Goal: Information Seeking & Learning: Learn about a topic

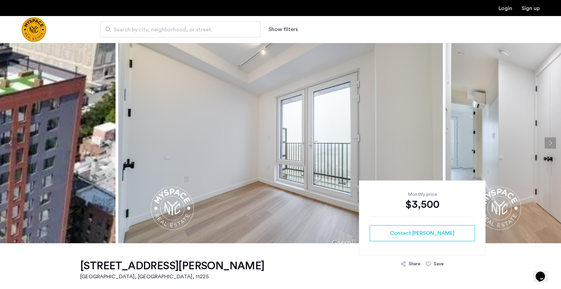
click at [497, 144] on button "Next apartment" at bounding box center [550, 142] width 11 height 11
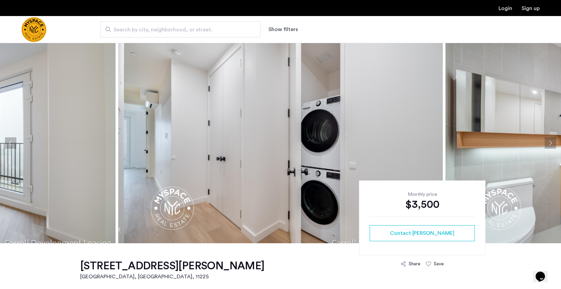
click at [497, 144] on button "Next apartment" at bounding box center [550, 142] width 11 height 11
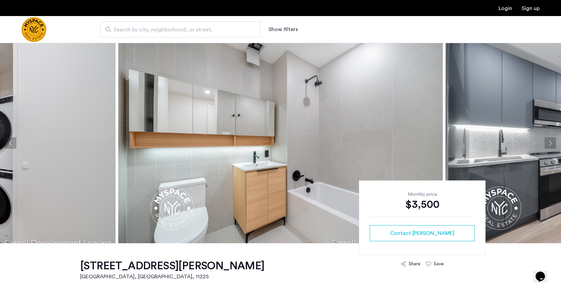
click at [497, 144] on button "Next apartment" at bounding box center [550, 142] width 11 height 11
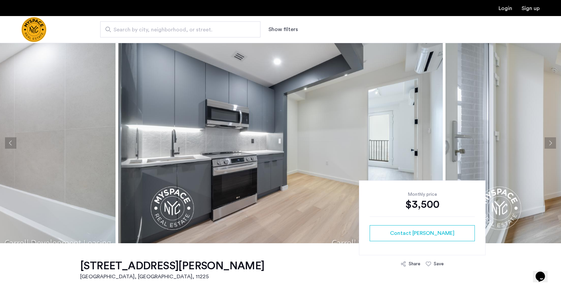
click at [497, 144] on button "Next apartment" at bounding box center [550, 142] width 11 height 11
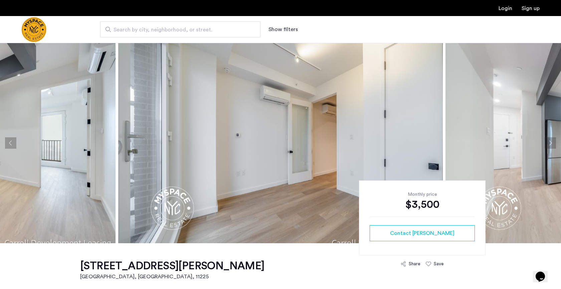
click at [497, 144] on button "Next apartment" at bounding box center [550, 142] width 11 height 11
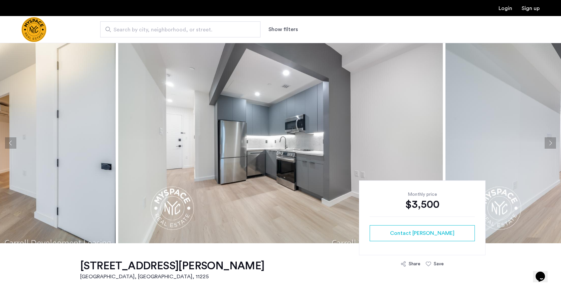
click at [497, 144] on button "Next apartment" at bounding box center [550, 142] width 11 height 11
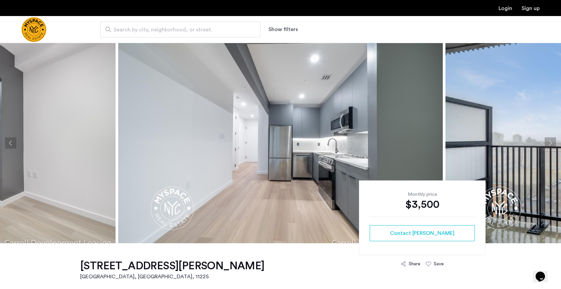
click at [497, 144] on button "Next apartment" at bounding box center [550, 142] width 11 height 11
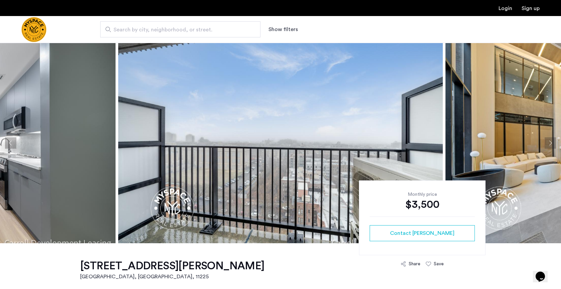
click at [497, 144] on button "Next apartment" at bounding box center [550, 142] width 11 height 11
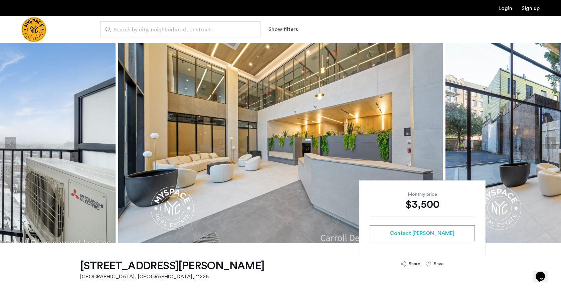
click at [497, 144] on button "Next apartment" at bounding box center [550, 142] width 11 height 11
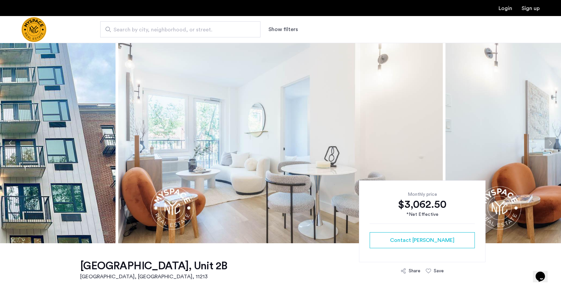
click at [380, 134] on img at bounding box center [280, 143] width 325 height 200
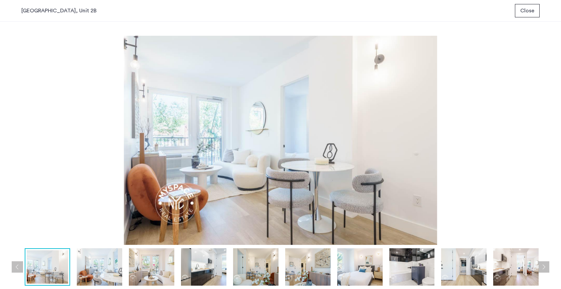
click at [544, 264] on button "Next apartment" at bounding box center [543, 266] width 11 height 11
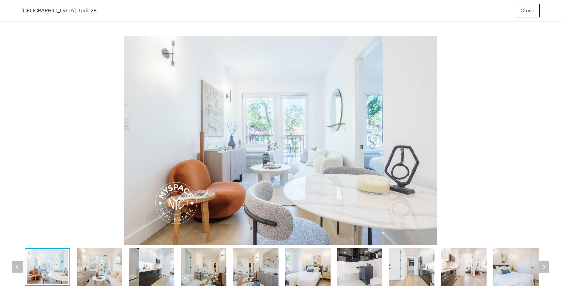
click at [544, 264] on button "Next apartment" at bounding box center [543, 266] width 11 height 11
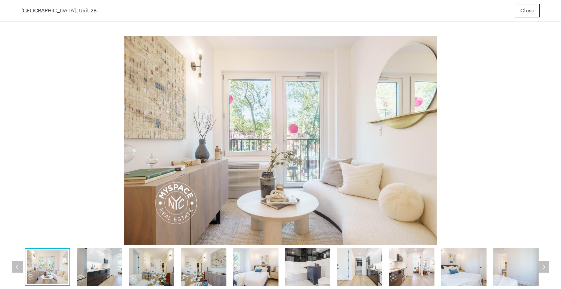
click at [544, 264] on button "Next apartment" at bounding box center [543, 266] width 11 height 11
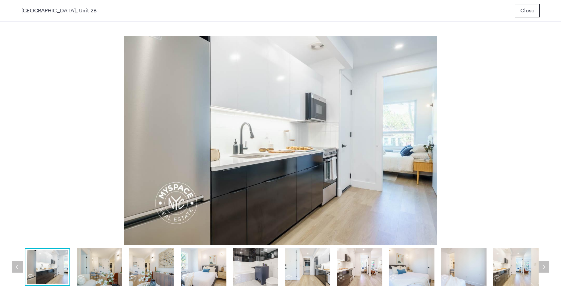
click at [544, 264] on button "Next apartment" at bounding box center [543, 266] width 11 height 11
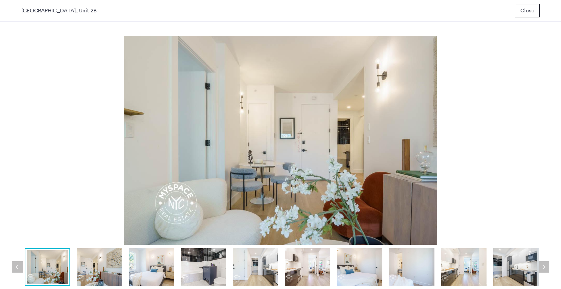
click at [544, 264] on button "Next apartment" at bounding box center [543, 266] width 11 height 11
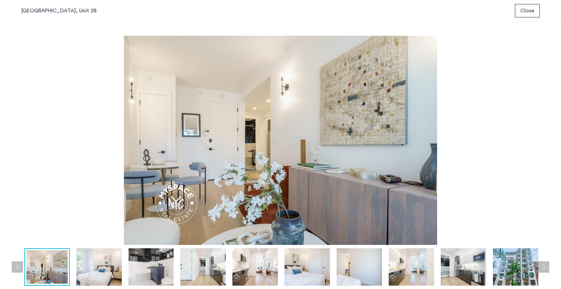
click at [544, 264] on button "Next apartment" at bounding box center [543, 266] width 11 height 11
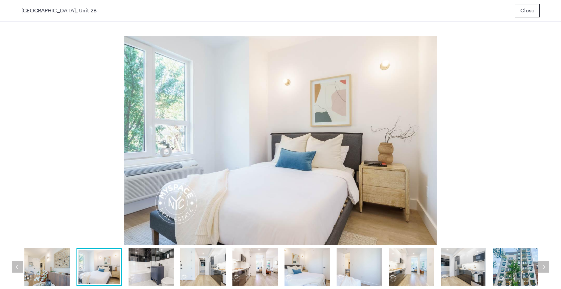
click at [544, 264] on button "Next apartment" at bounding box center [543, 266] width 11 height 11
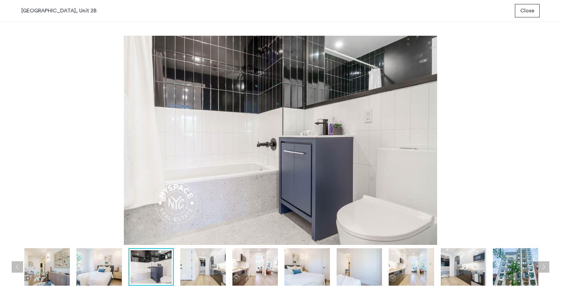
click at [544, 264] on button "Next apartment" at bounding box center [543, 266] width 11 height 11
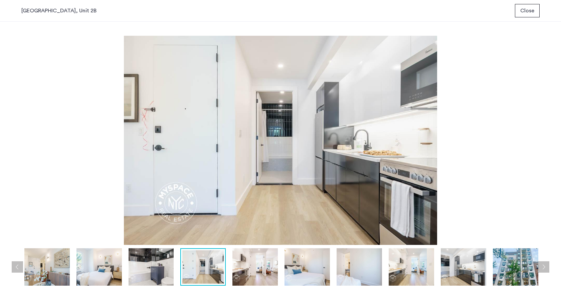
click at [544, 264] on button "Next apartment" at bounding box center [543, 266] width 11 height 11
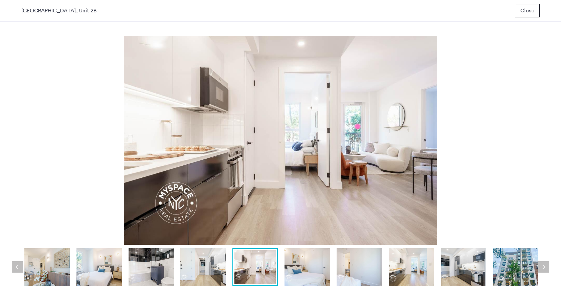
click at [544, 264] on button "Next apartment" at bounding box center [543, 266] width 11 height 11
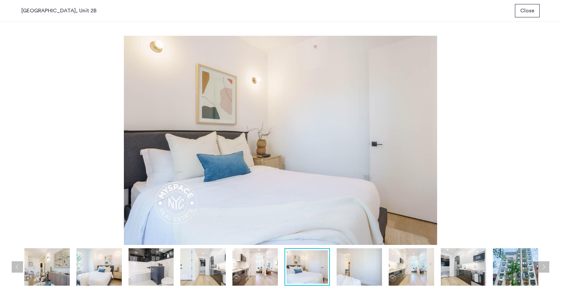
click at [544, 264] on button "Next apartment" at bounding box center [543, 266] width 11 height 11
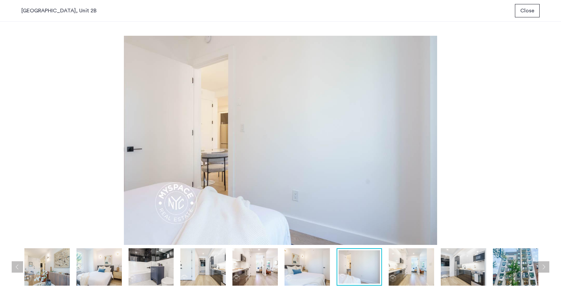
click at [544, 264] on button "Next apartment" at bounding box center [543, 266] width 11 height 11
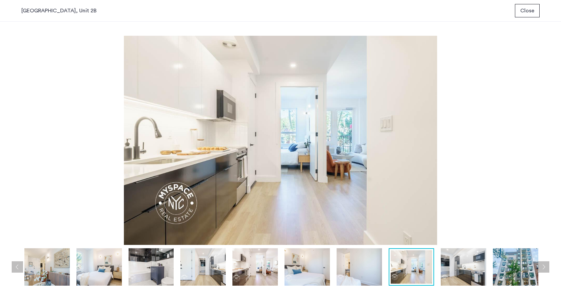
click at [544, 264] on button "Next apartment" at bounding box center [543, 266] width 11 height 11
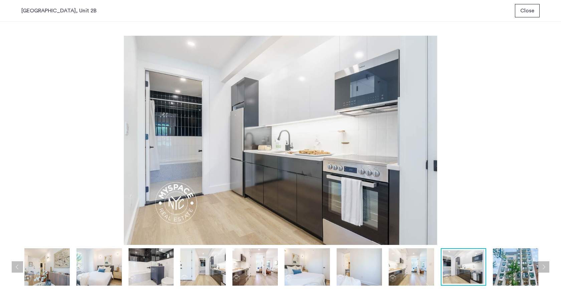
click at [544, 264] on button "Next apartment" at bounding box center [543, 266] width 11 height 11
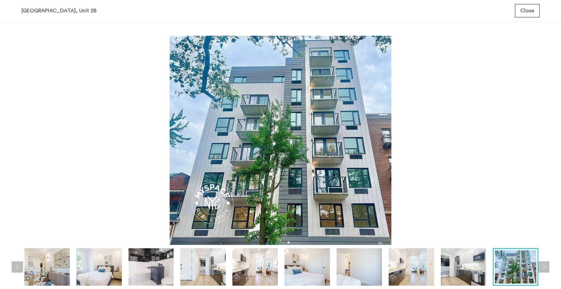
click at [544, 264] on button "Next apartment" at bounding box center [543, 266] width 11 height 11
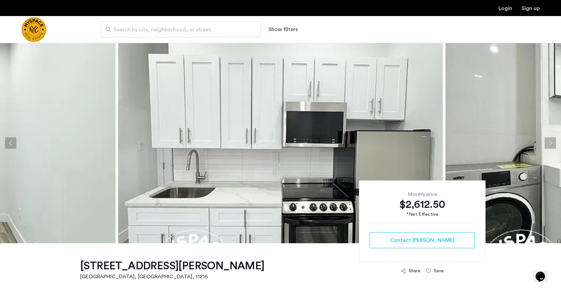
click at [549, 146] on button "Next apartment" at bounding box center [550, 142] width 11 height 11
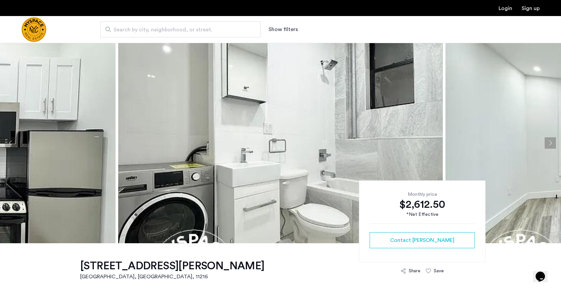
click at [549, 146] on button "Next apartment" at bounding box center [550, 142] width 11 height 11
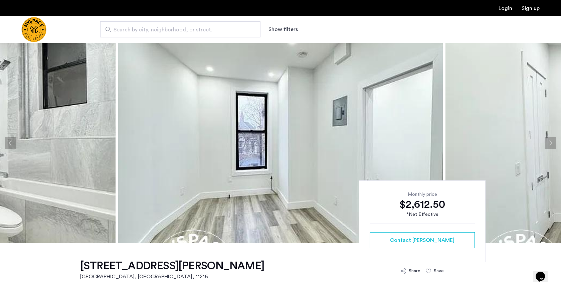
click at [549, 146] on button "Next apartment" at bounding box center [550, 142] width 11 height 11
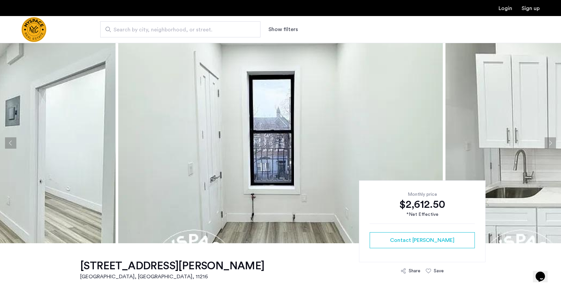
click at [549, 146] on button "Next apartment" at bounding box center [550, 142] width 11 height 11
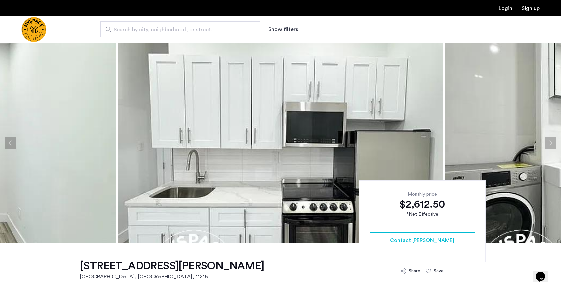
click at [549, 146] on button "Next apartment" at bounding box center [550, 142] width 11 height 11
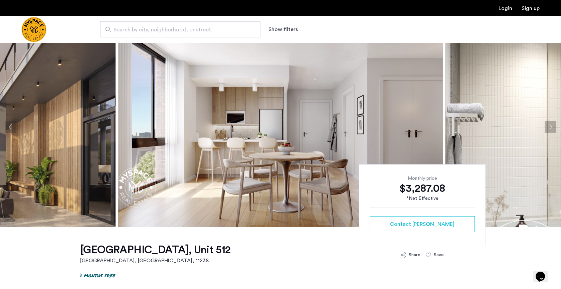
scroll to position [17, 0]
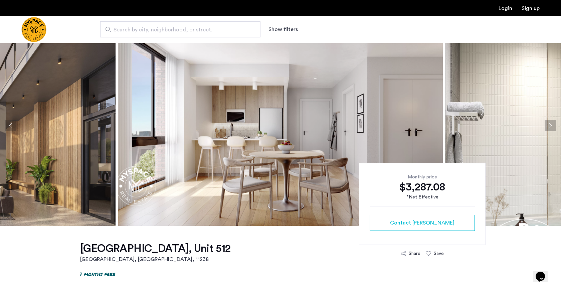
click at [549, 126] on button "Next apartment" at bounding box center [550, 125] width 11 height 11
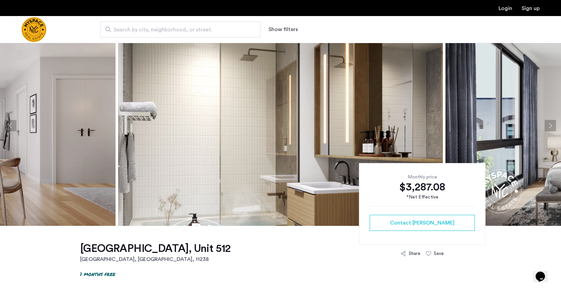
click at [549, 126] on button "Next apartment" at bounding box center [550, 125] width 11 height 11
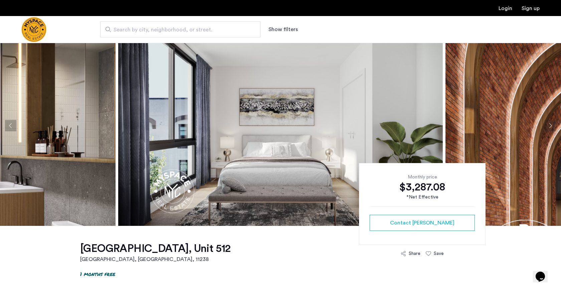
click at [549, 126] on button "Next apartment" at bounding box center [550, 125] width 11 height 11
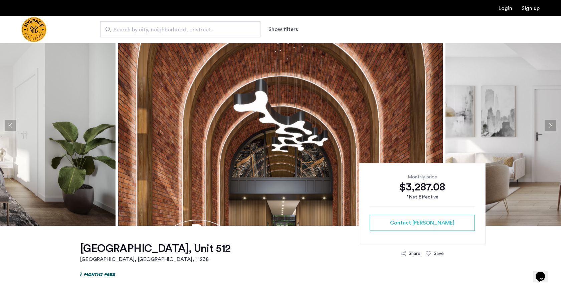
click at [549, 126] on button "Next apartment" at bounding box center [550, 125] width 11 height 11
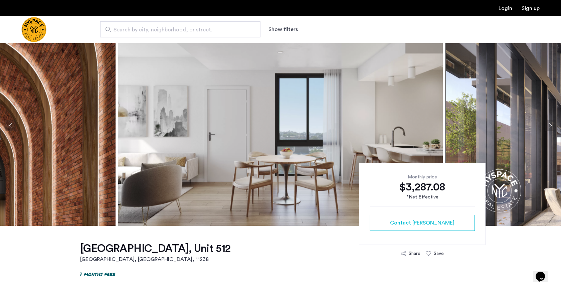
click at [549, 126] on button "Next apartment" at bounding box center [550, 125] width 11 height 11
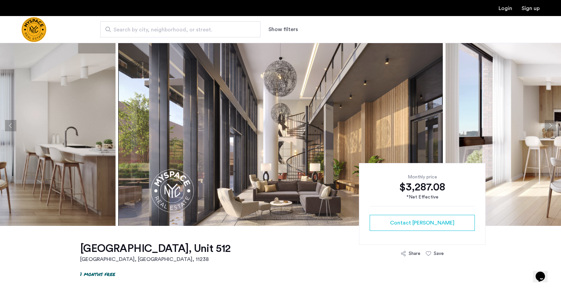
click at [549, 126] on button "Next apartment" at bounding box center [550, 125] width 11 height 11
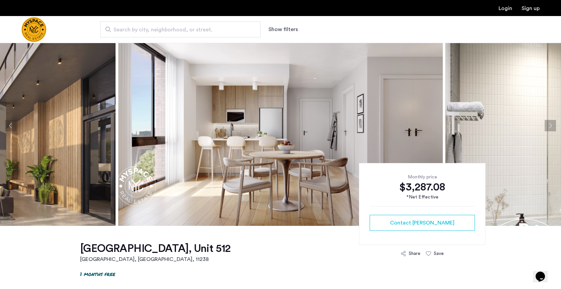
click at [549, 126] on button "Next apartment" at bounding box center [550, 125] width 11 height 11
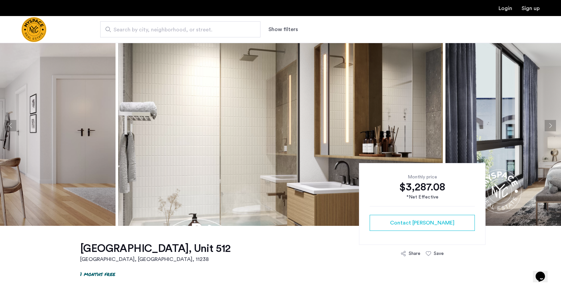
click at [549, 126] on button "Next apartment" at bounding box center [550, 125] width 11 height 11
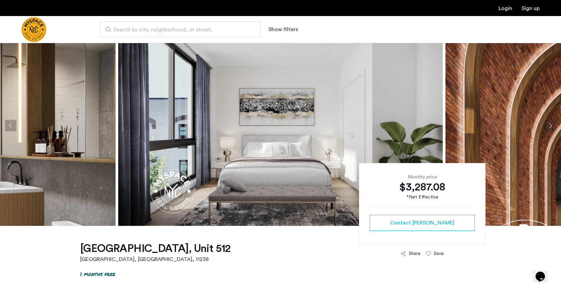
click at [550, 126] on button "Next apartment" at bounding box center [550, 125] width 11 height 11
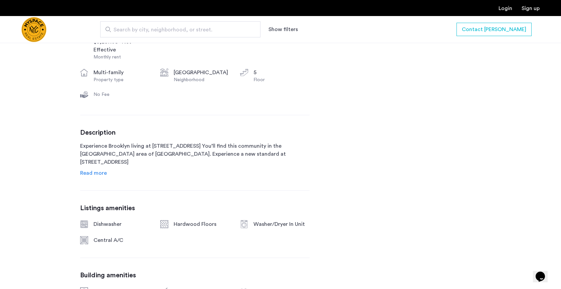
scroll to position [300, 0]
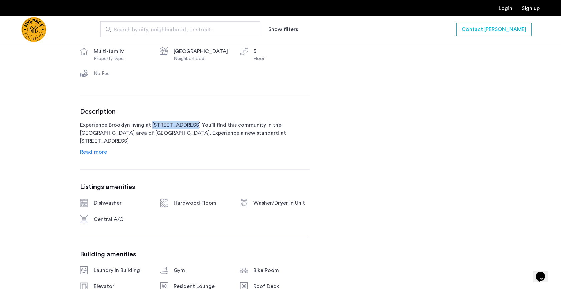
drag, startPoint x: 184, startPoint y: 122, endPoint x: 151, endPoint y: 123, distance: 33.7
click at [151, 123] on p "Experience Brooklyn living at 1010 Pacific St. You’ll find this community in th…" at bounding box center [194, 133] width 229 height 24
copy p "1010 Pacific St"
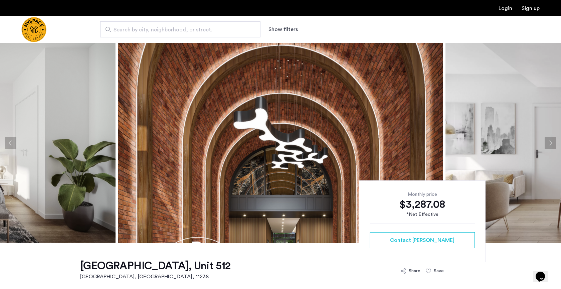
scroll to position [0, 0]
click at [10, 142] on button "Previous apartment" at bounding box center [10, 142] width 11 height 11
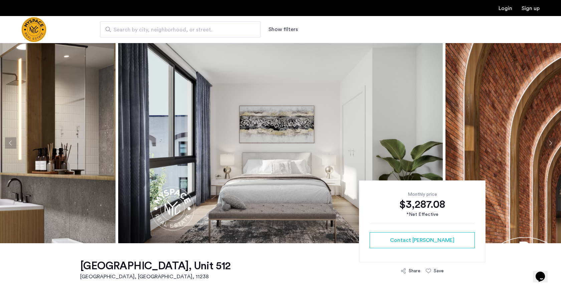
click at [10, 142] on button "Previous apartment" at bounding box center [10, 142] width 11 height 11
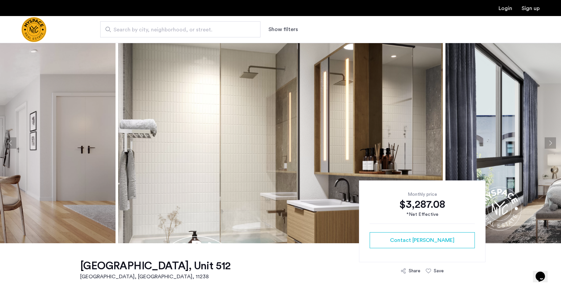
click at [10, 142] on button "Previous apartment" at bounding box center [10, 142] width 11 height 11
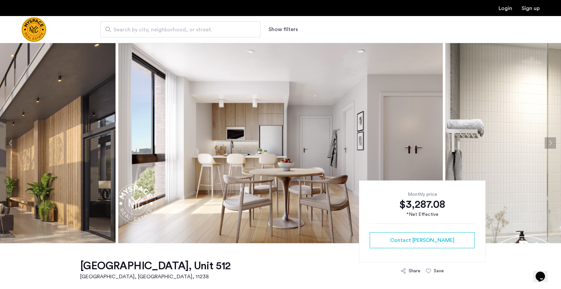
click at [10, 142] on button "Previous apartment" at bounding box center [10, 142] width 11 height 11
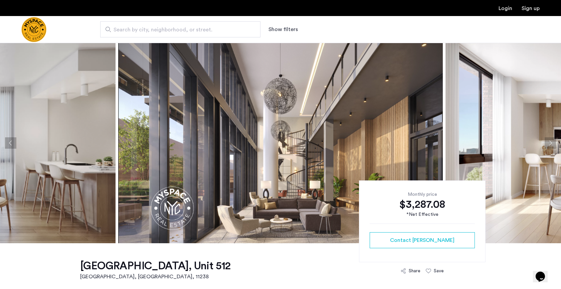
click at [10, 142] on button "Previous apartment" at bounding box center [10, 142] width 11 height 11
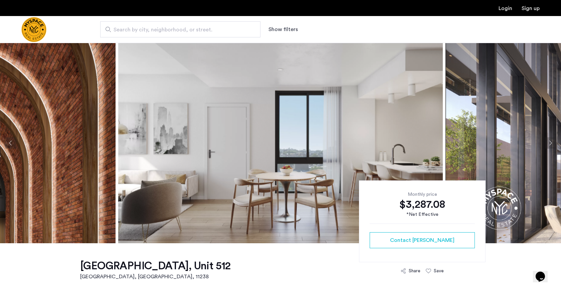
click at [10, 142] on button "Previous apartment" at bounding box center [10, 142] width 11 height 11
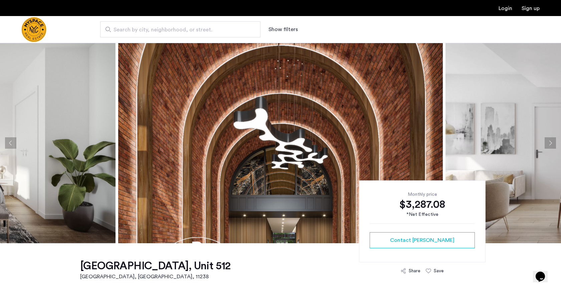
click at [10, 142] on button "Previous apartment" at bounding box center [10, 142] width 11 height 11
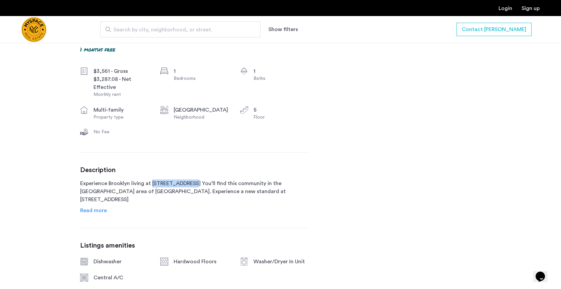
scroll to position [246, 0]
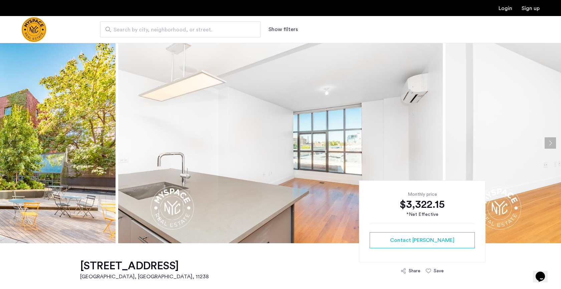
click at [553, 144] on button "Next apartment" at bounding box center [550, 142] width 11 height 11
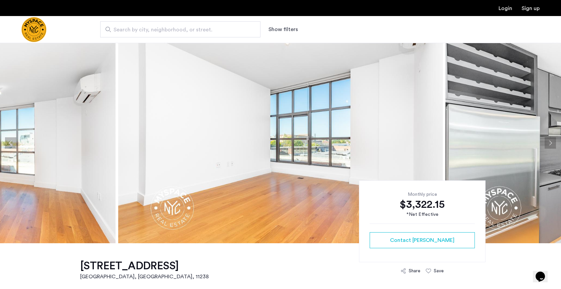
click at [553, 144] on button "Next apartment" at bounding box center [550, 142] width 11 height 11
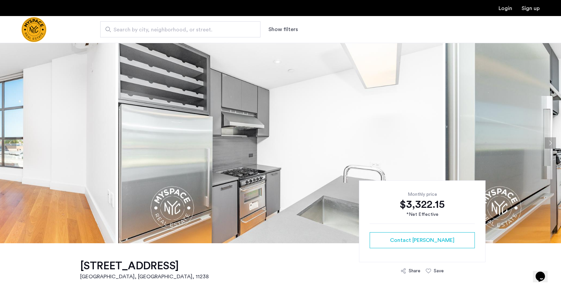
click at [553, 144] on button "Next apartment" at bounding box center [550, 142] width 11 height 11
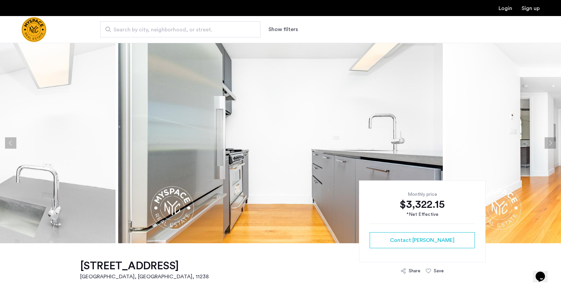
click at [553, 144] on button "Next apartment" at bounding box center [550, 142] width 11 height 11
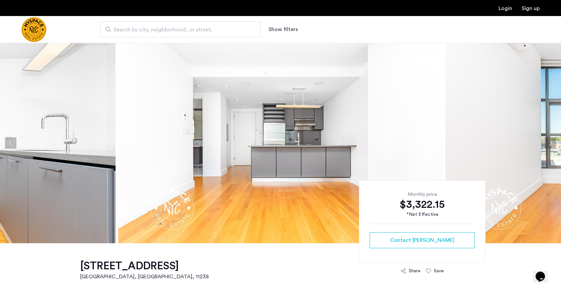
click at [553, 144] on button "Next apartment" at bounding box center [550, 142] width 11 height 11
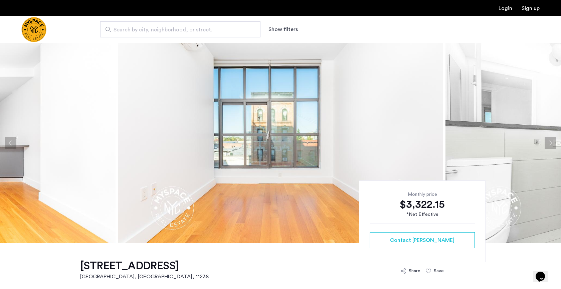
click at [553, 144] on button "Next apartment" at bounding box center [550, 142] width 11 height 11
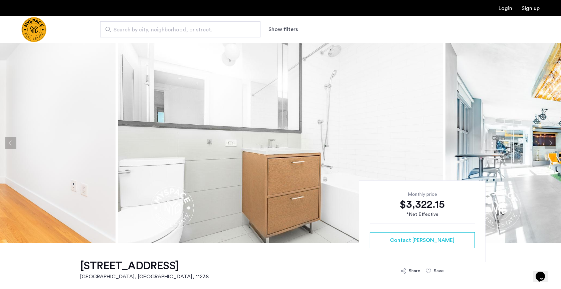
click at [553, 144] on button "Next apartment" at bounding box center [550, 142] width 11 height 11
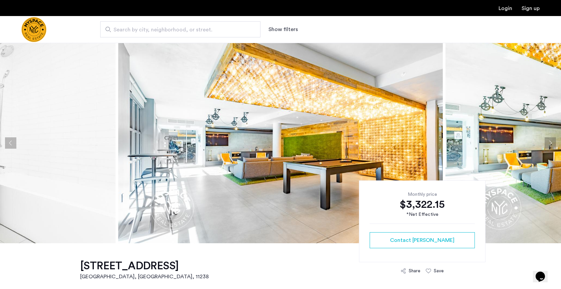
click at [553, 144] on button "Next apartment" at bounding box center [550, 142] width 11 height 11
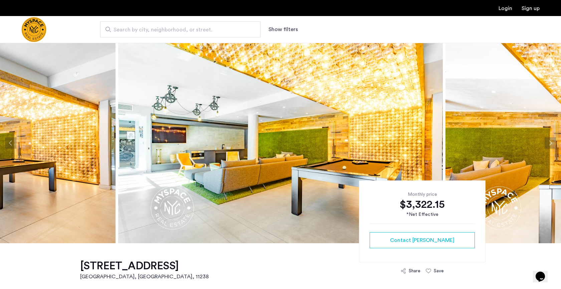
click at [552, 144] on button "Next apartment" at bounding box center [550, 142] width 11 height 11
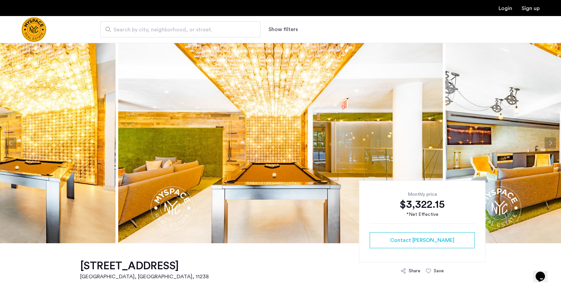
click at [552, 144] on button "Next apartment" at bounding box center [550, 142] width 11 height 11
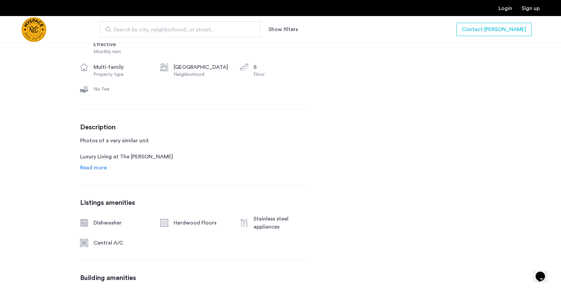
scroll to position [293, 0]
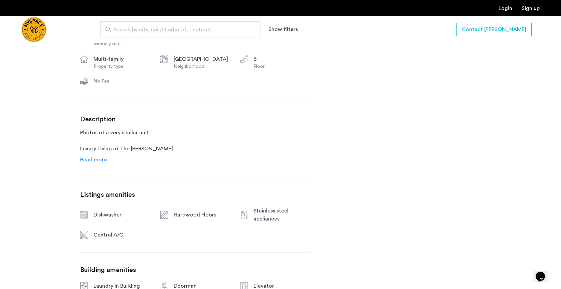
click at [98, 161] on span "Read more" at bounding box center [93, 159] width 27 height 5
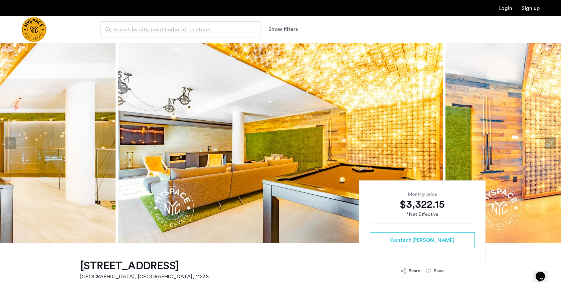
scroll to position [0, 0]
